Goal: Transaction & Acquisition: Purchase product/service

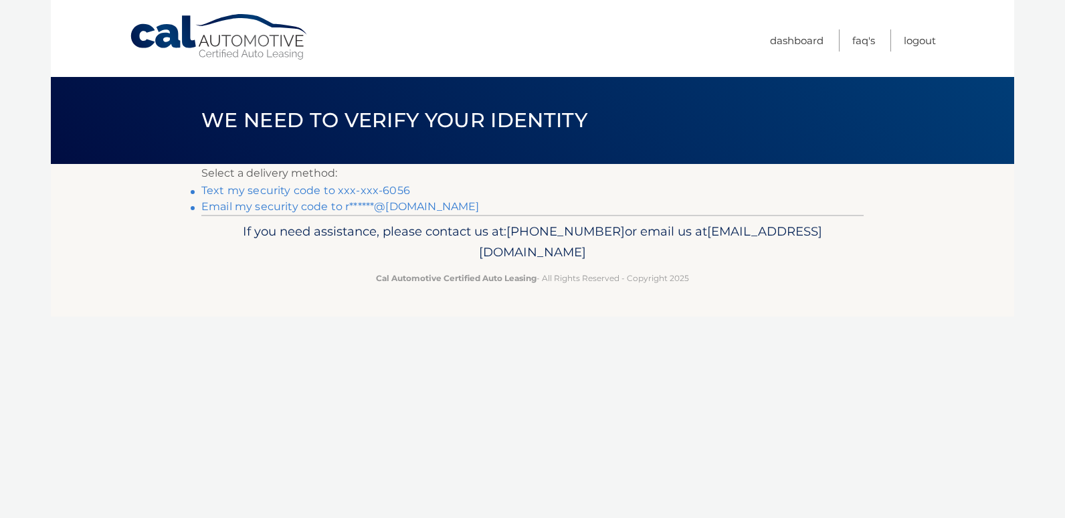
click at [371, 188] on link "Text my security code to xxx-xxx-6056" at bounding box center [305, 190] width 209 height 13
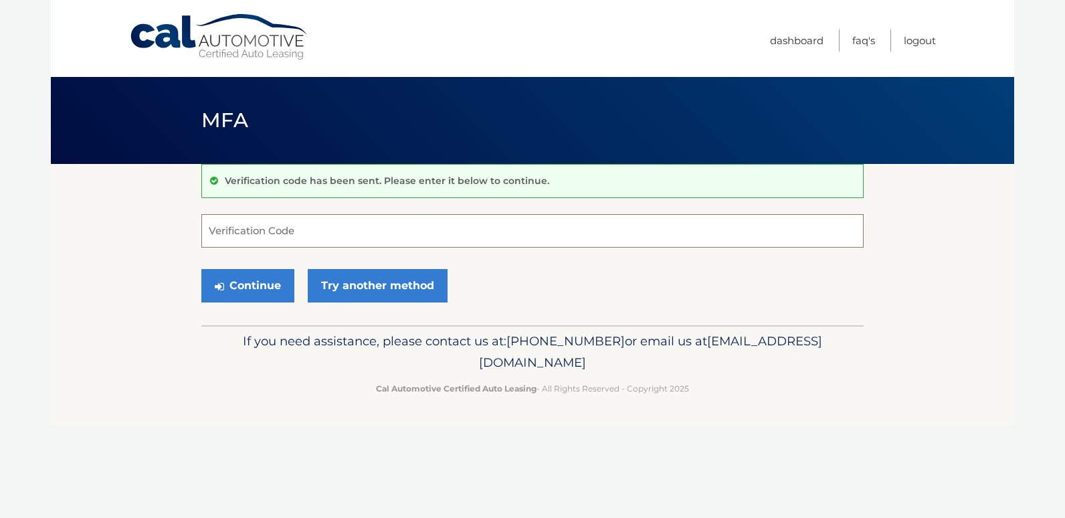
click at [313, 233] on input "Verification Code" at bounding box center [532, 230] width 662 height 33
type input "626779"
click at [262, 296] on button "Continue" at bounding box center [247, 285] width 93 height 33
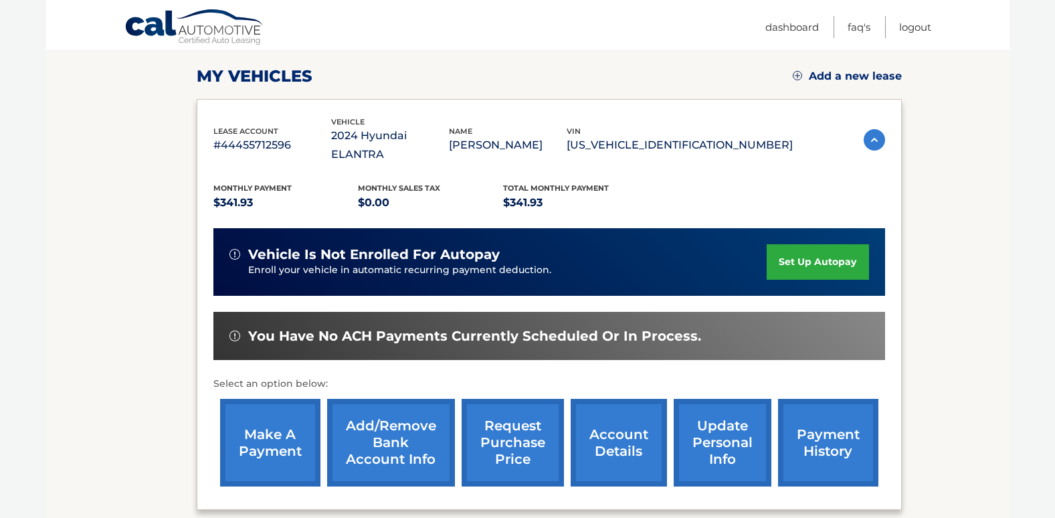
scroll to position [179, 0]
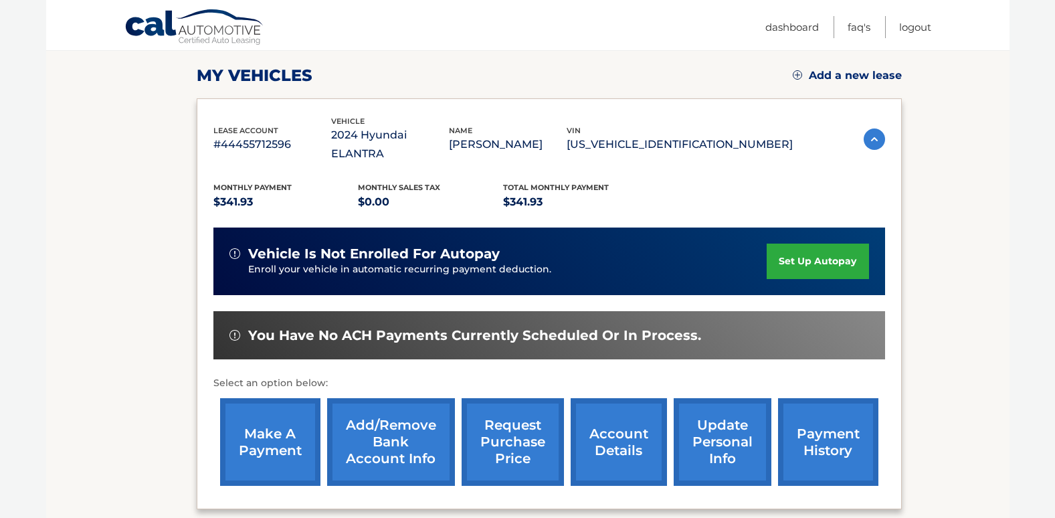
click at [276, 403] on link "make a payment" at bounding box center [270, 442] width 100 height 88
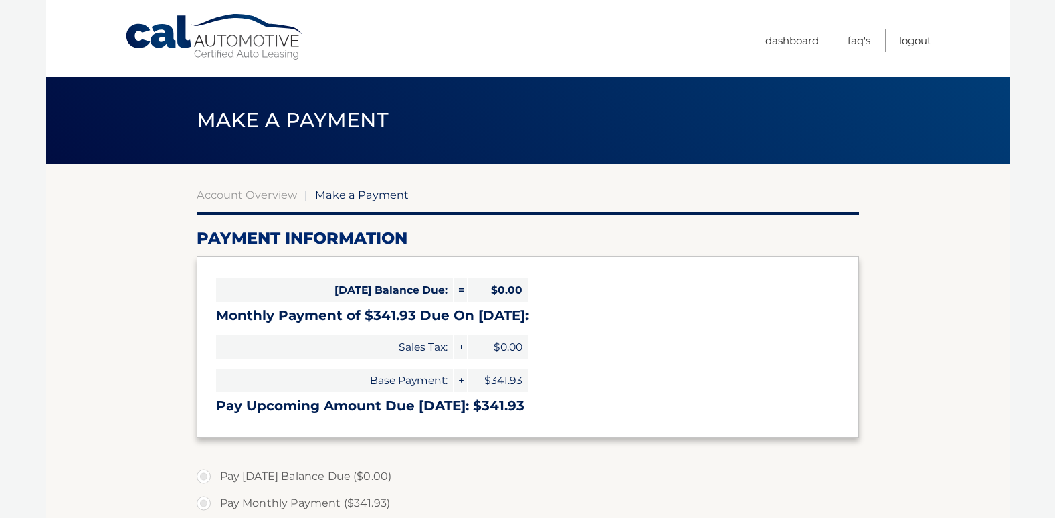
select select "NmZjMmYzMDktY2YxNC00MzI1LTliZDYtZGVjYzNiN2Y3OWRj"
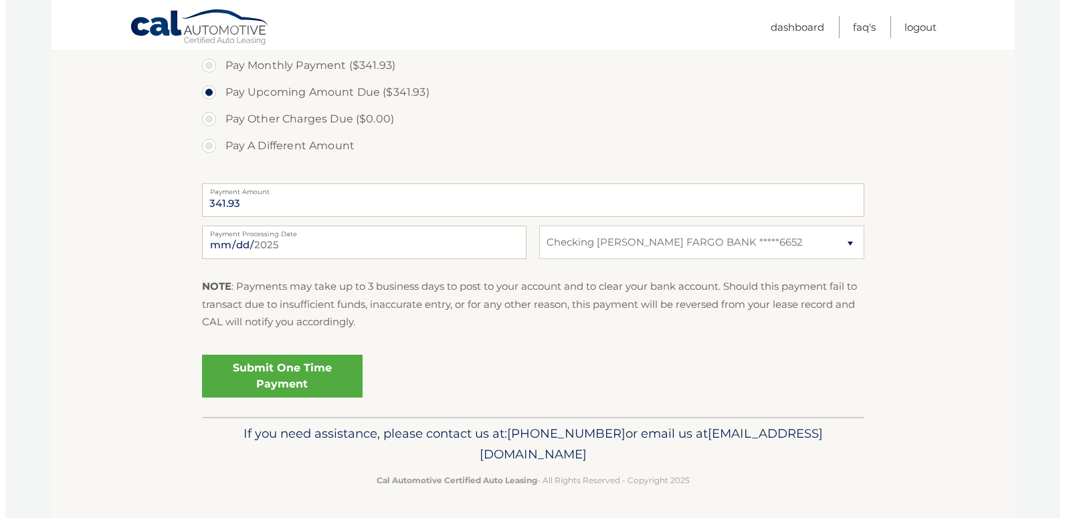
scroll to position [438, 0]
click at [295, 372] on link "Submit One Time Payment" at bounding box center [277, 375] width 161 height 43
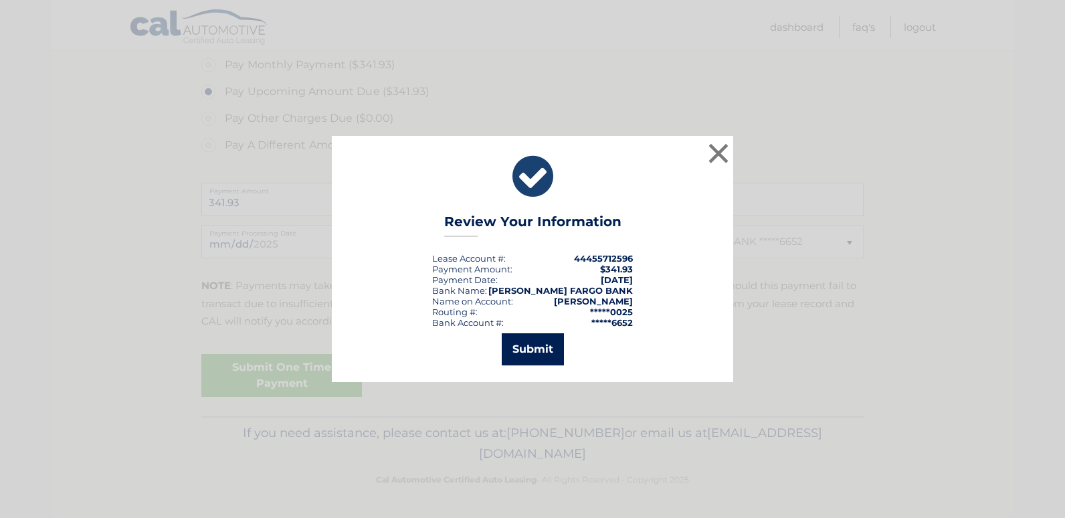
click at [543, 352] on button "Submit" at bounding box center [533, 349] width 62 height 32
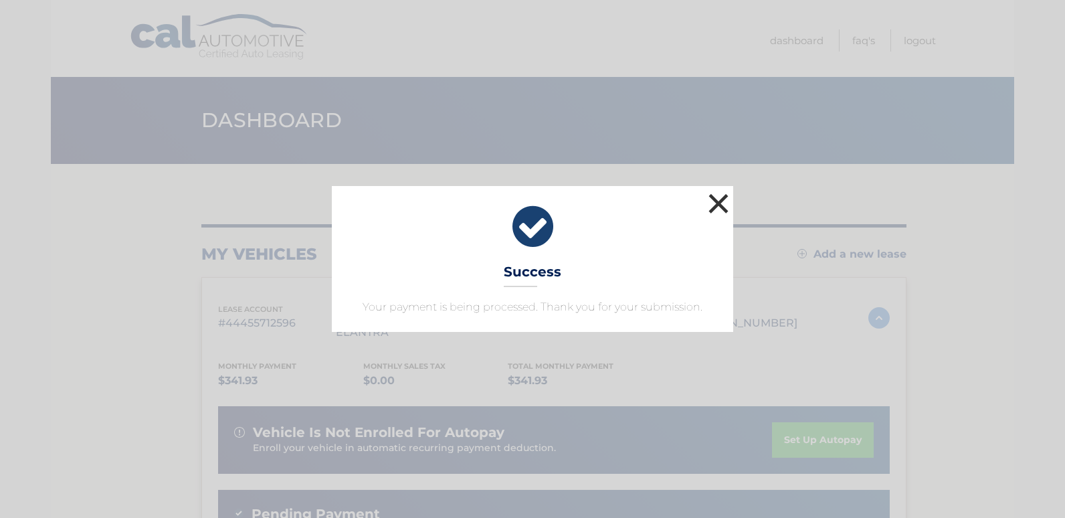
click at [713, 197] on button "×" at bounding box center [718, 203] width 27 height 27
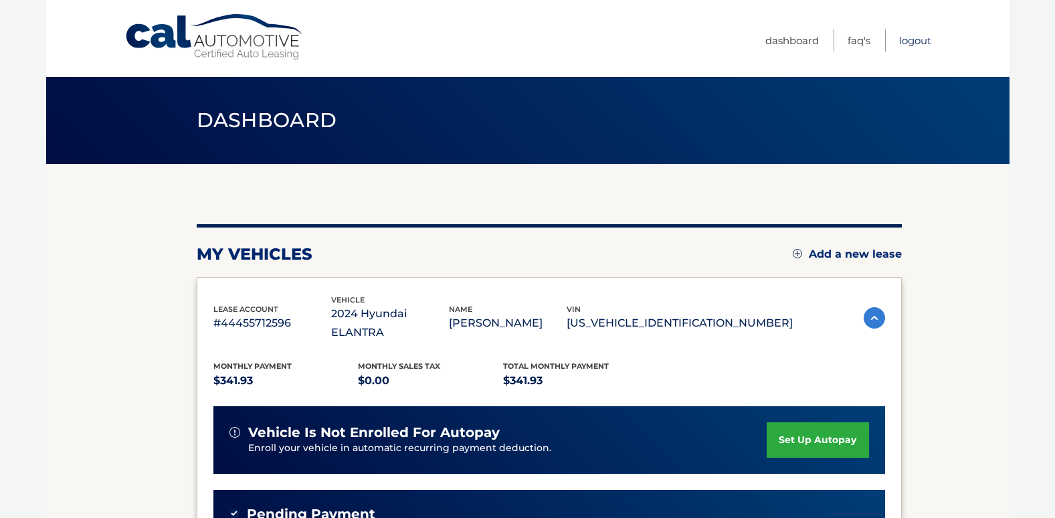
click at [901, 40] on link "Logout" at bounding box center [915, 40] width 32 height 22
